Goal: Information Seeking & Learning: Learn about a topic

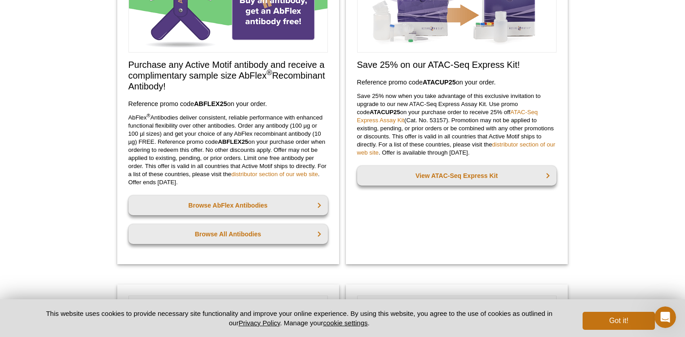
scroll to position [135, 0]
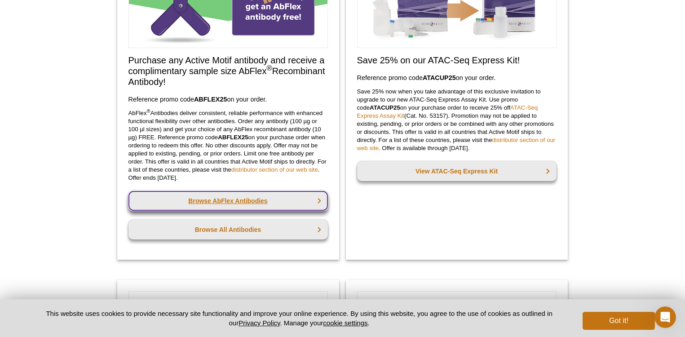
click at [321, 203] on link "Browse AbFlex Antibodies" at bounding box center [227, 201] width 199 height 20
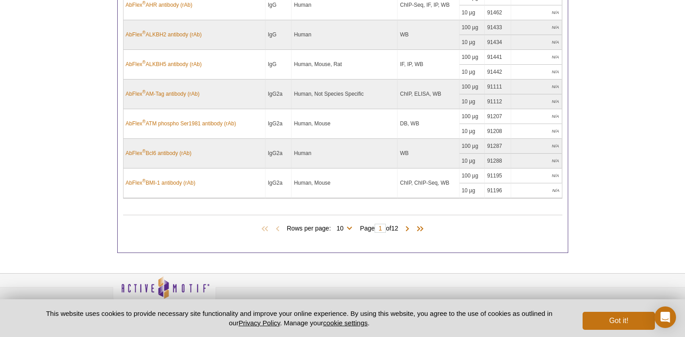
scroll to position [523, 0]
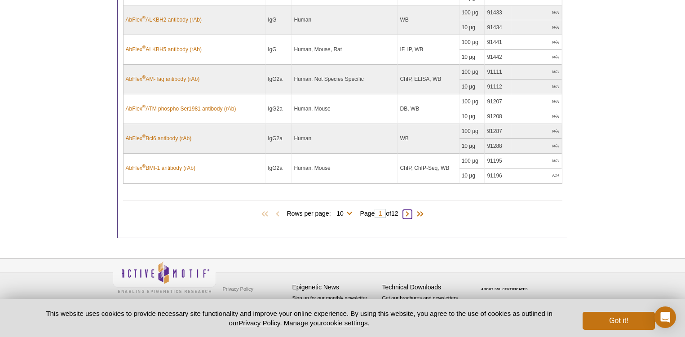
click at [411, 214] on span at bounding box center [407, 214] width 9 height 9
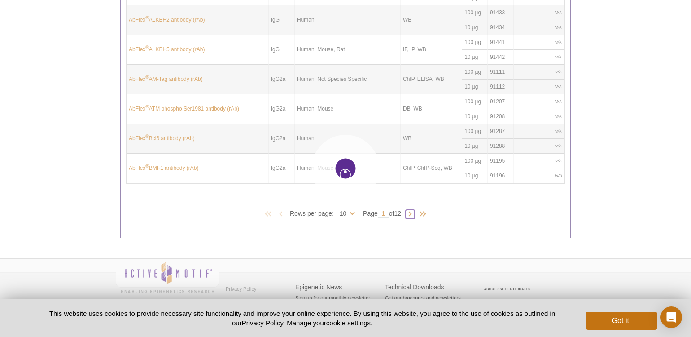
type input "2"
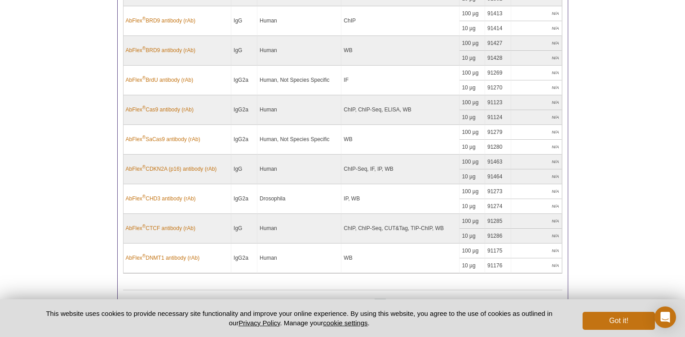
scroll to position [478, 0]
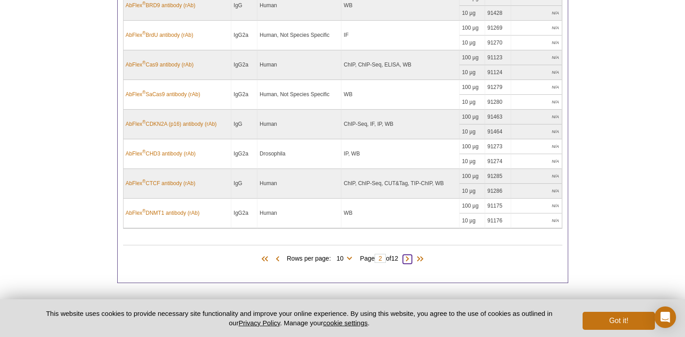
click at [411, 260] on span at bounding box center [407, 259] width 9 height 9
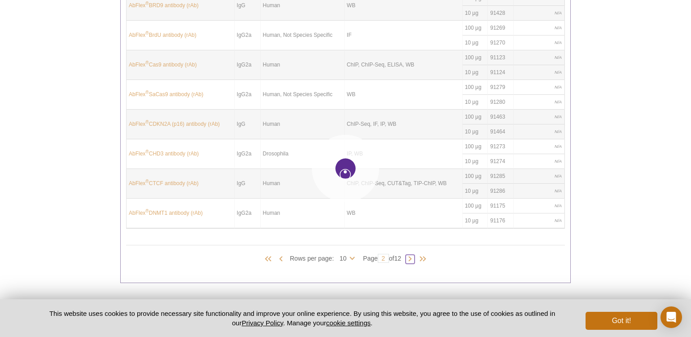
type input "3"
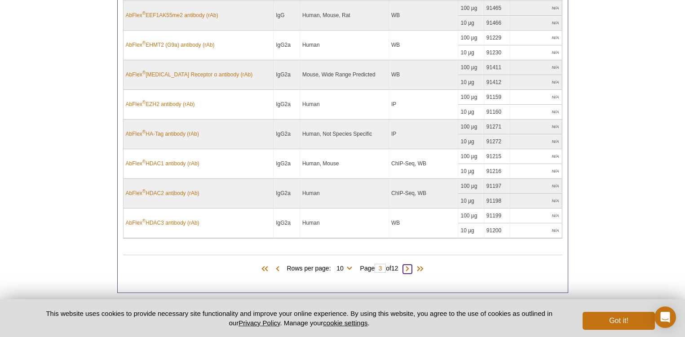
scroll to position [523, 0]
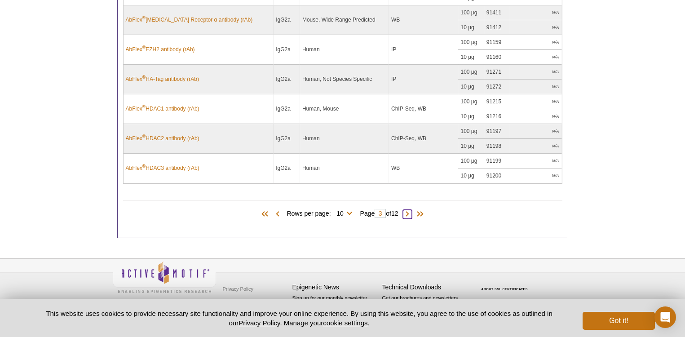
click at [412, 213] on span at bounding box center [407, 214] width 9 height 9
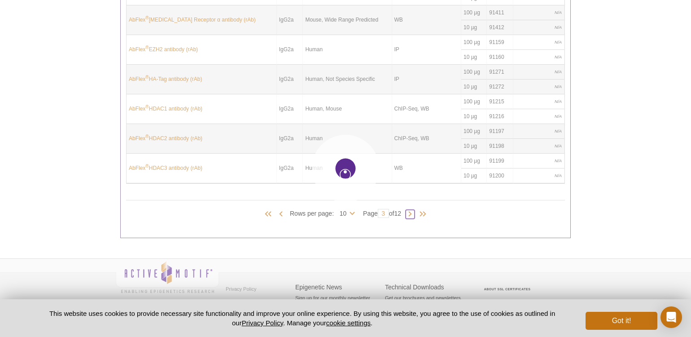
type input "4"
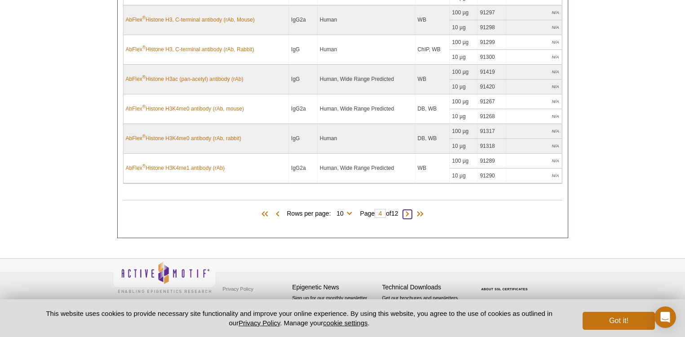
click at [410, 215] on span at bounding box center [407, 214] width 9 height 9
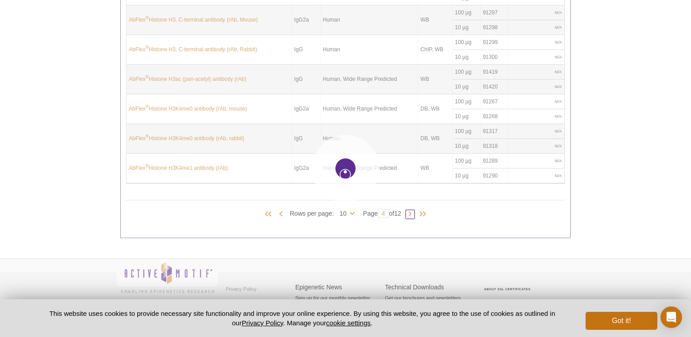
type input "5"
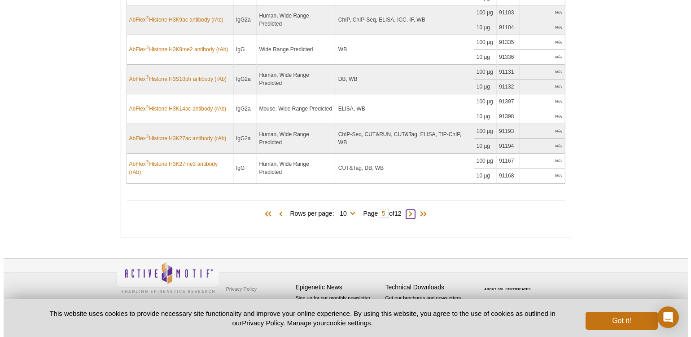
scroll to position [531, 0]
click at [412, 216] on span at bounding box center [407, 214] width 9 height 9
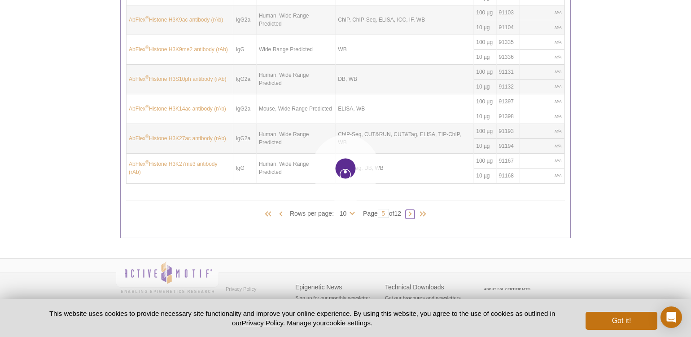
type input "6"
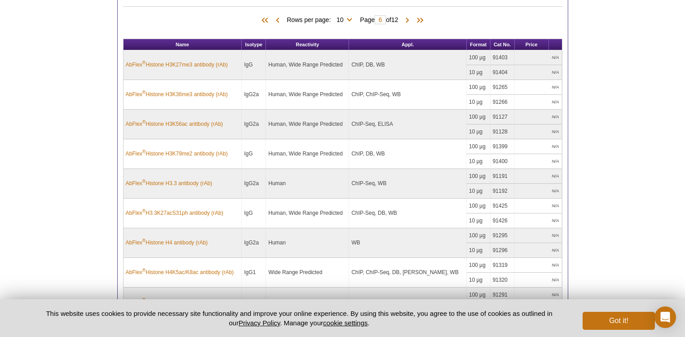
scroll to position [343, 0]
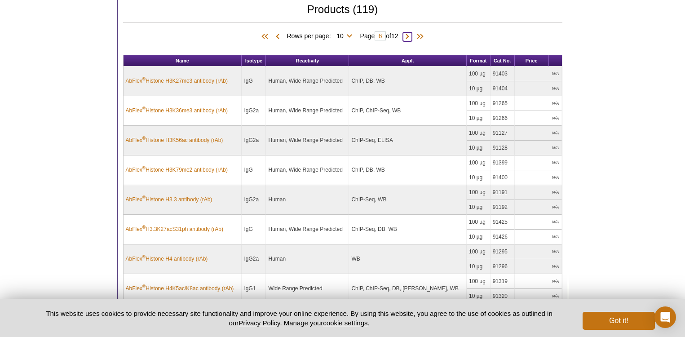
click at [411, 36] on span at bounding box center [407, 36] width 9 height 9
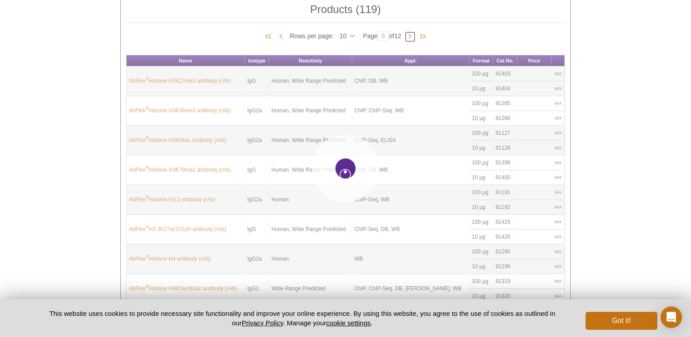
type input "7"
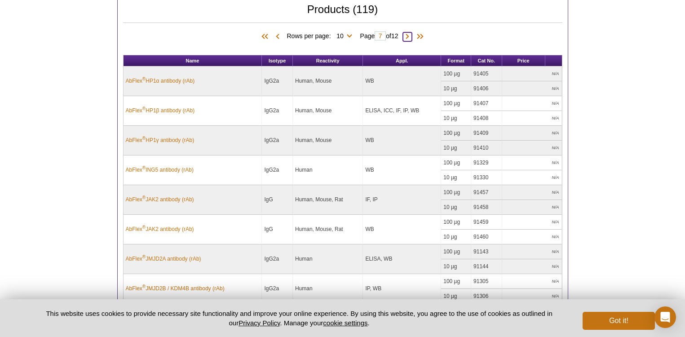
click at [410, 33] on span at bounding box center [407, 36] width 9 height 9
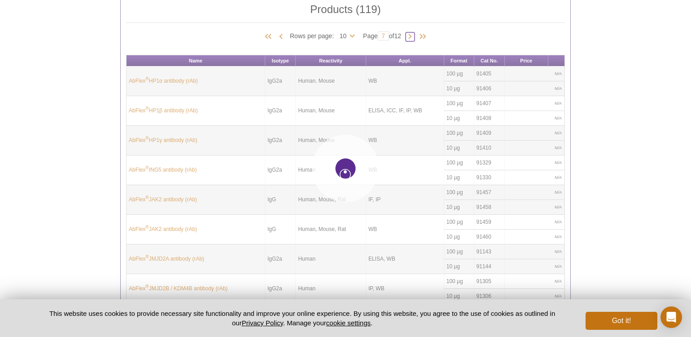
type input "8"
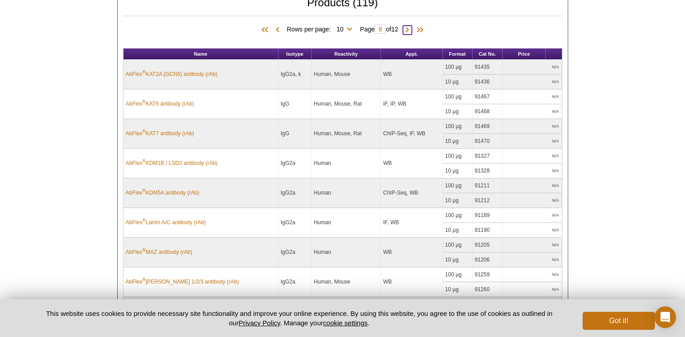
scroll to position [299, 0]
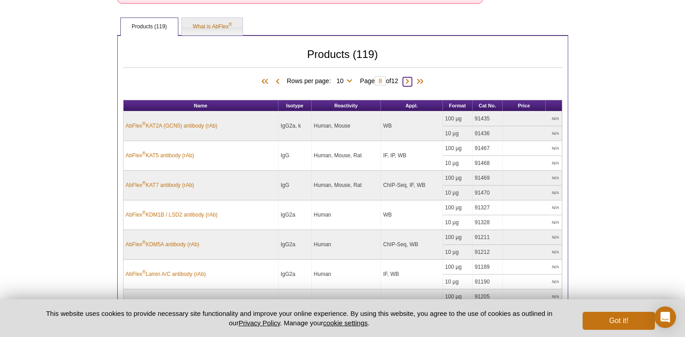
click at [410, 79] on span at bounding box center [407, 81] width 9 height 9
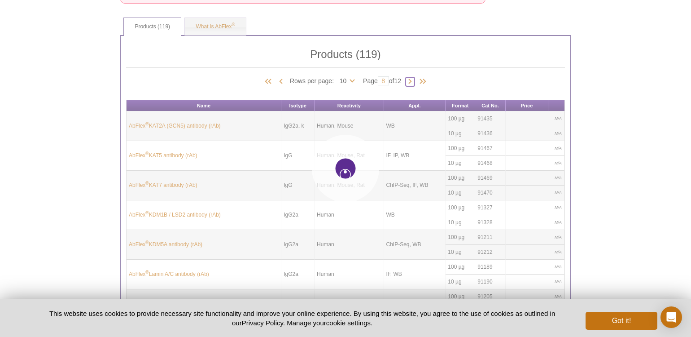
type input "9"
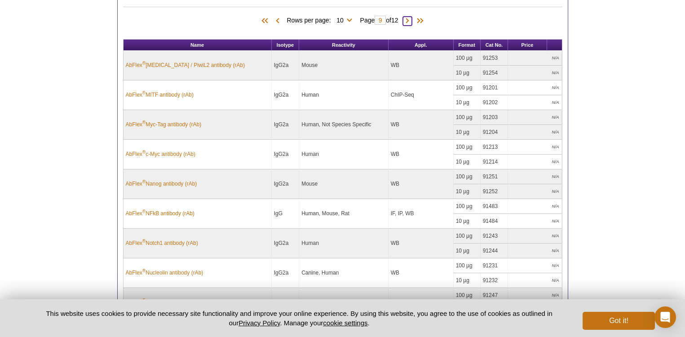
scroll to position [343, 0]
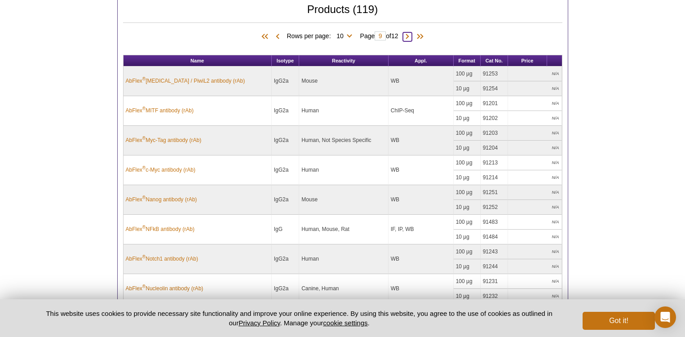
click at [410, 38] on span at bounding box center [407, 36] width 9 height 9
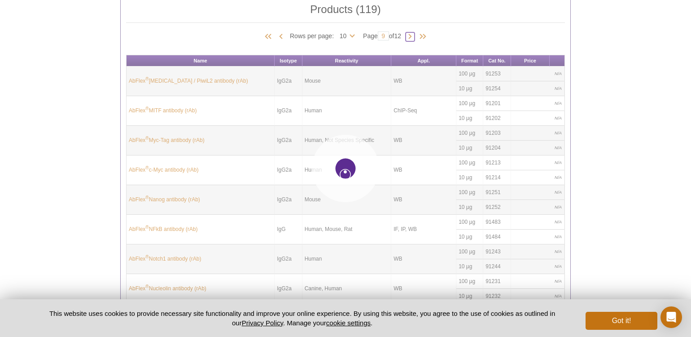
type input "10"
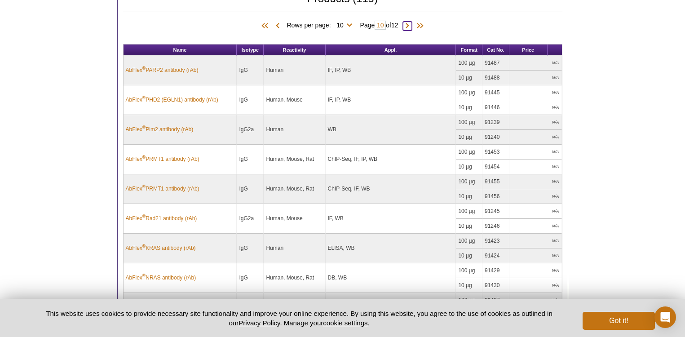
scroll to position [164, 0]
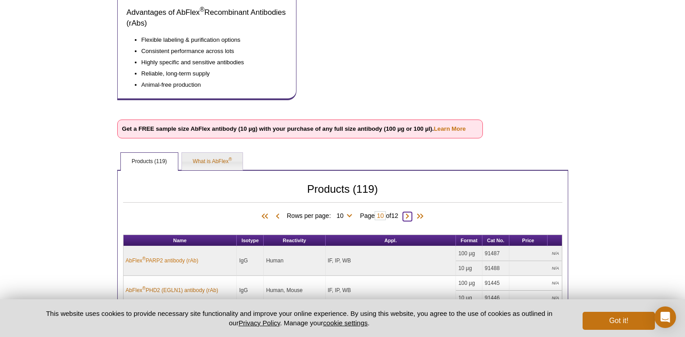
click at [412, 216] on span at bounding box center [407, 216] width 9 height 9
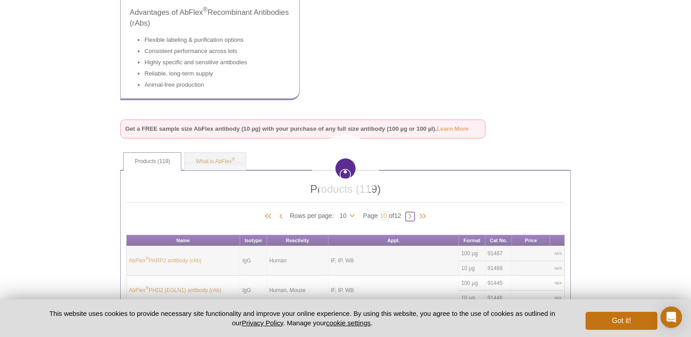
type input "11"
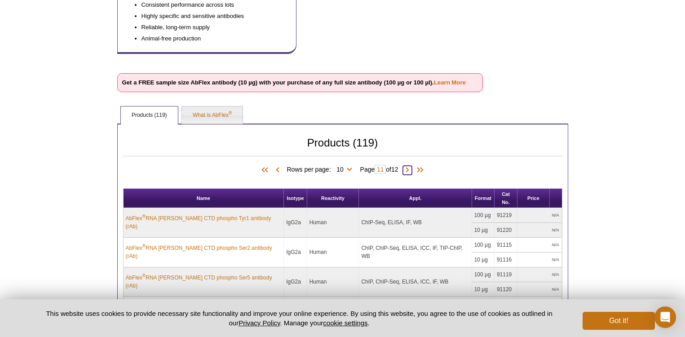
scroll to position [209, 0]
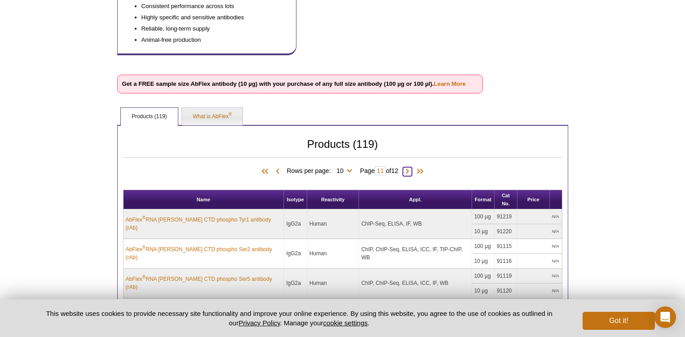
click at [410, 171] on span at bounding box center [407, 171] width 9 height 9
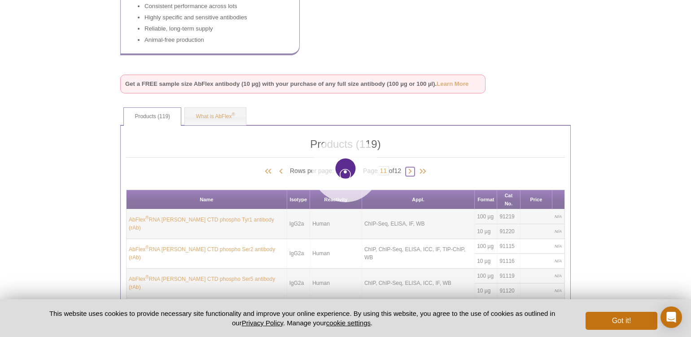
type input "12"
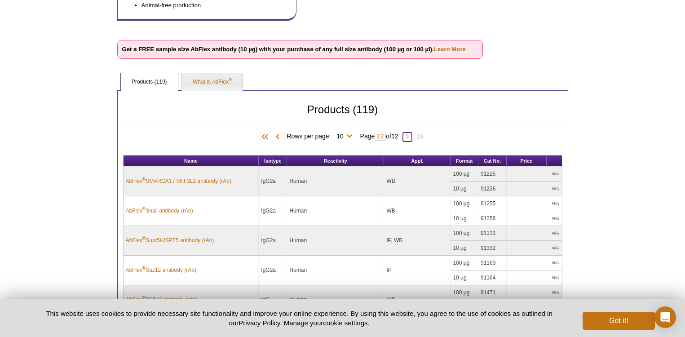
scroll to position [299, 0]
